Goal: Task Accomplishment & Management: Use online tool/utility

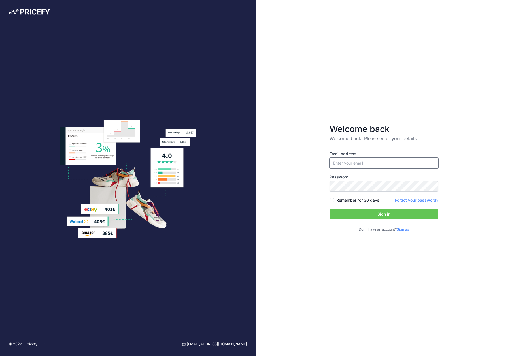
type input "[EMAIL_ADDRESS][DOMAIN_NAME]"
click at [397, 214] on button "Sign in" at bounding box center [384, 214] width 109 height 11
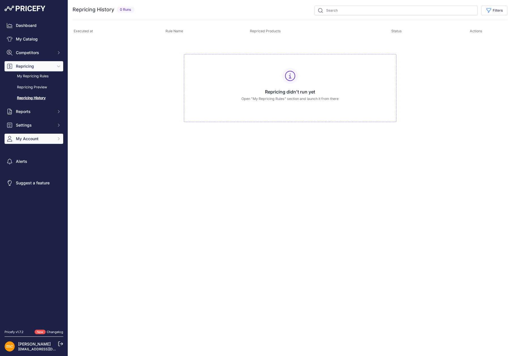
click at [27, 140] on span "My Account" at bounding box center [34, 139] width 37 height 6
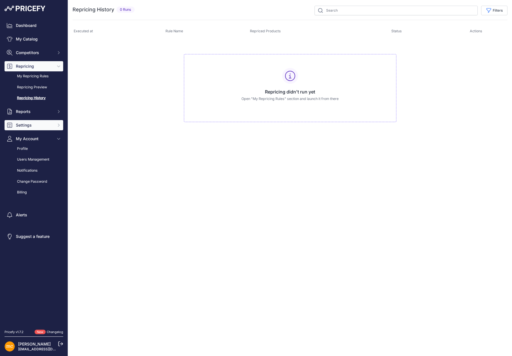
click at [25, 128] on button "Settings" at bounding box center [34, 125] width 59 height 10
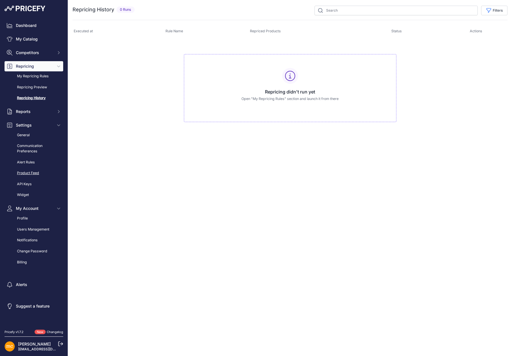
click at [30, 173] on link "Product Feed" at bounding box center [34, 173] width 59 height 10
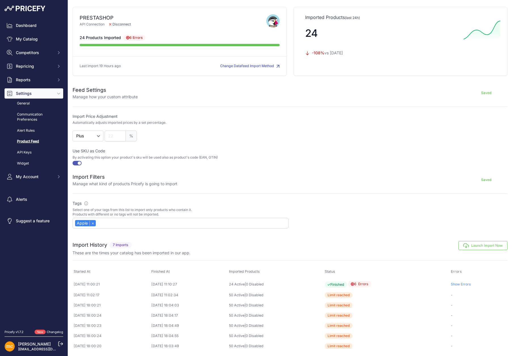
scroll to position [28, 0]
click at [92, 223] on link "×" at bounding box center [93, 222] width 6 height 5
select select
click at [92, 223] on input "text" at bounding box center [181, 222] width 213 height 5
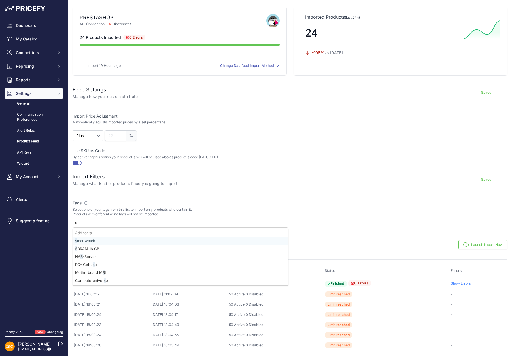
type input "sm"
click at [87, 240] on div "sm artwatch" at bounding box center [180, 241] width 215 height 8
select select "{"id":2468,"name":"smartwatch"}"
click at [363, 225] on div at bounding box center [400, 214] width 216 height 28
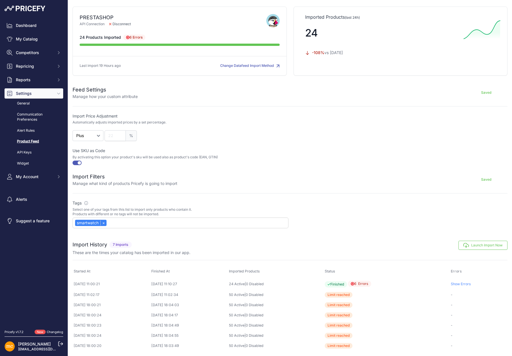
click at [477, 243] on button "Launch Import Now" at bounding box center [483, 245] width 49 height 9
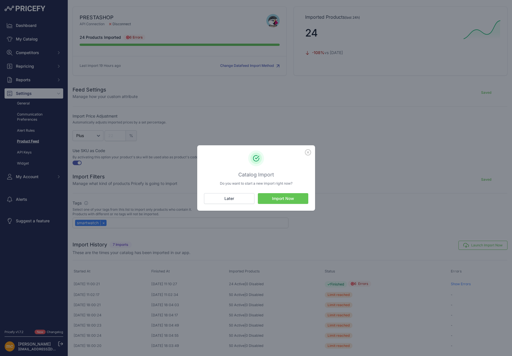
click at [303, 199] on button "Import Now" at bounding box center [283, 198] width 50 height 11
